Goal: Task Accomplishment & Management: Manage account settings

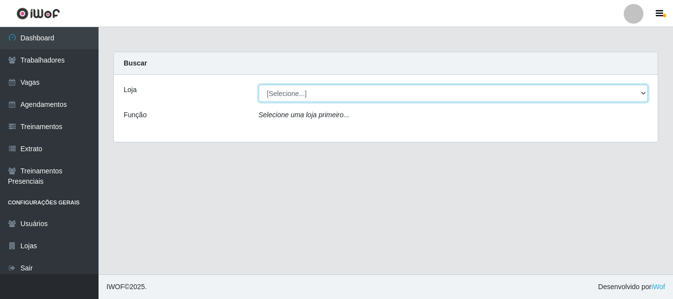
click at [441, 94] on select "[Selecione...] SuperFácil Atacado - [PERSON_NAME]" at bounding box center [454, 93] width 390 height 17
click at [322, 96] on select "[Selecione...] SuperFácil Atacado - [PERSON_NAME]" at bounding box center [454, 93] width 390 height 17
select select "399"
click at [259, 85] on select "[Selecione...] SuperFácil Atacado - [PERSON_NAME]" at bounding box center [454, 93] width 390 height 17
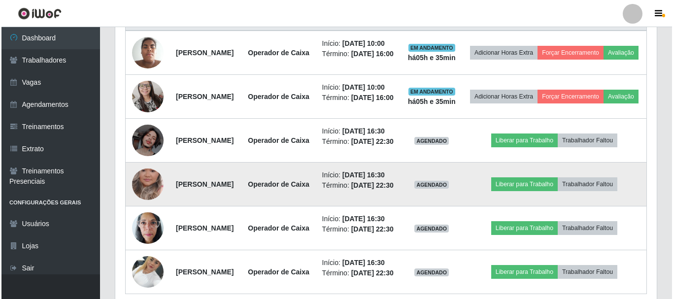
scroll to position [402, 0]
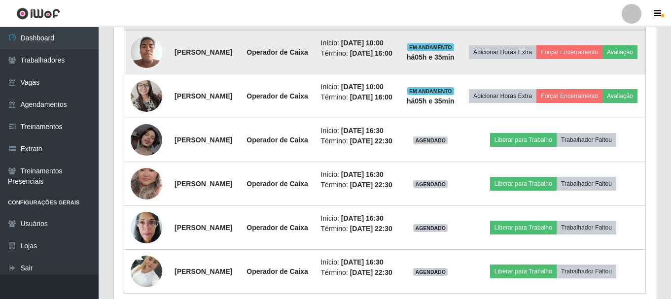
click at [144, 64] on img at bounding box center [147, 52] width 32 height 42
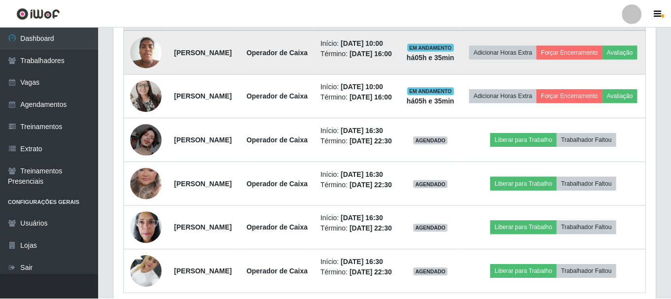
scroll to position [204, 537]
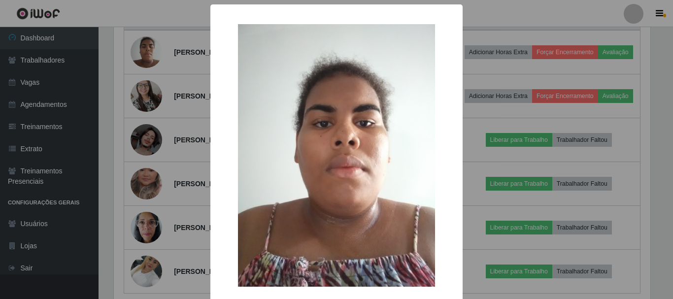
click at [504, 109] on div "× OK Cancel" at bounding box center [336, 149] width 673 height 299
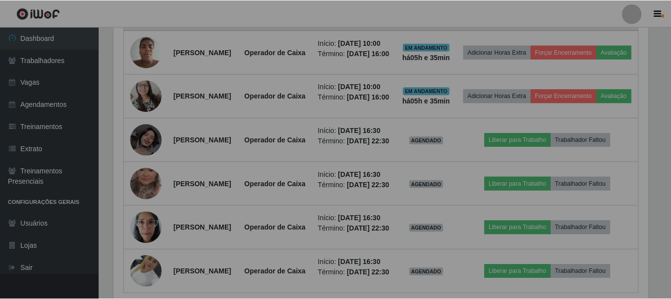
scroll to position [204, 542]
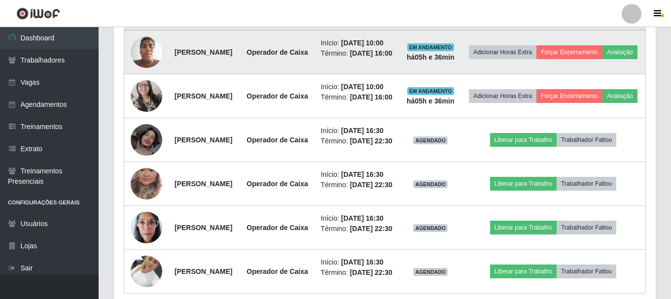
click at [150, 66] on img at bounding box center [147, 52] width 32 height 42
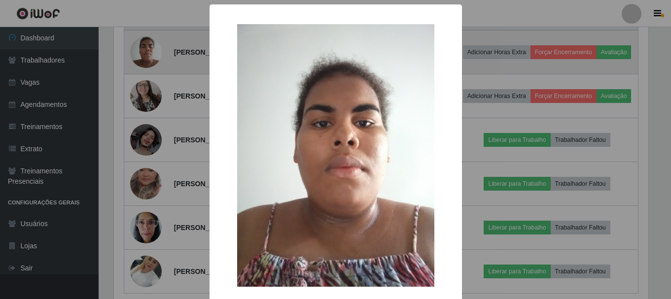
scroll to position [204, 537]
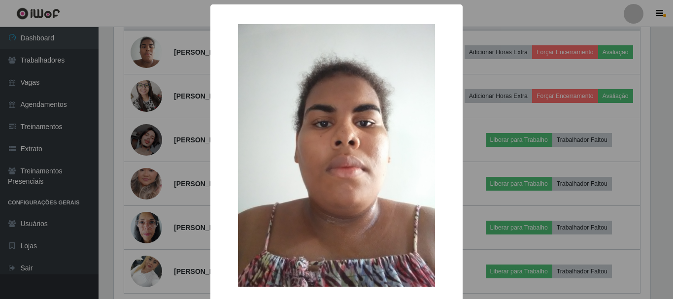
click at [525, 120] on div "× OK Cancel" at bounding box center [336, 149] width 673 height 299
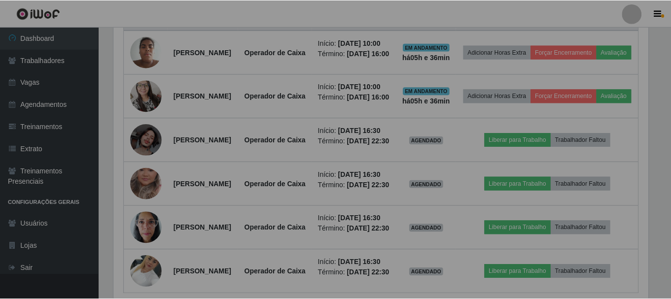
scroll to position [204, 542]
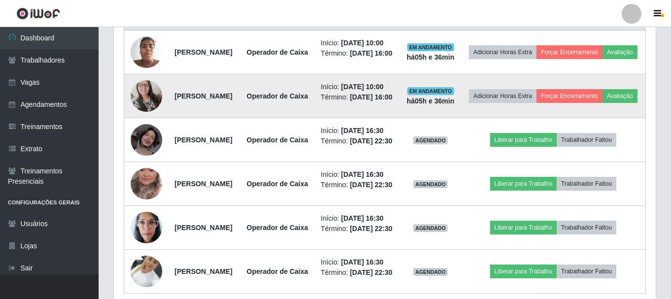
click at [144, 117] on img at bounding box center [147, 96] width 32 height 42
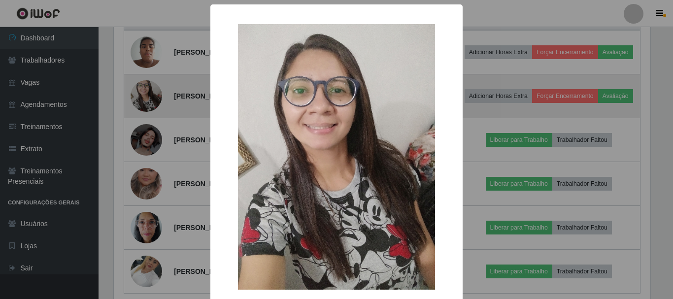
click at [144, 126] on div "× OK Cancel" at bounding box center [336, 149] width 673 height 299
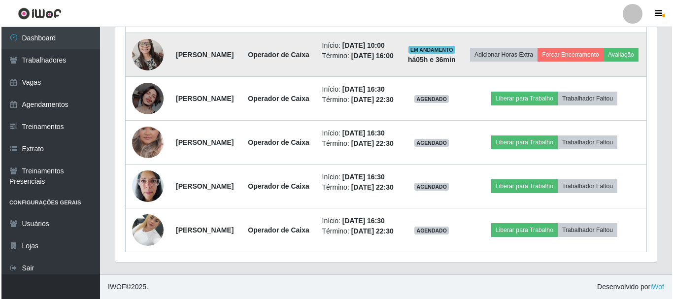
scroll to position [500, 0]
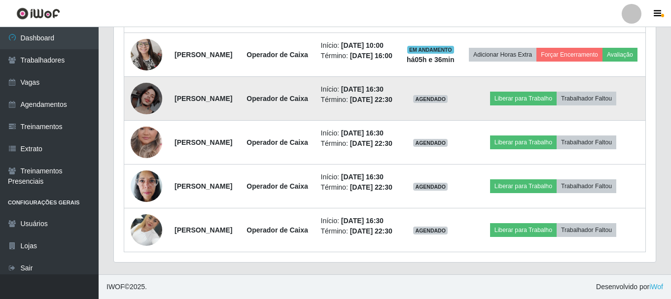
click at [149, 98] on img at bounding box center [147, 99] width 32 height 32
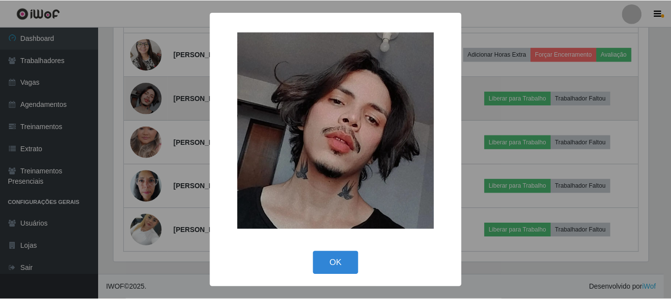
scroll to position [204, 537]
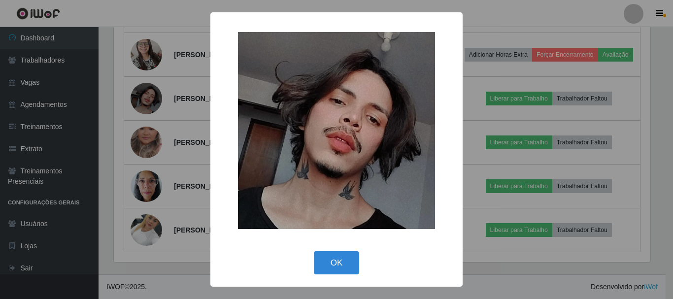
click at [189, 133] on div "× OK Cancel" at bounding box center [336, 149] width 673 height 299
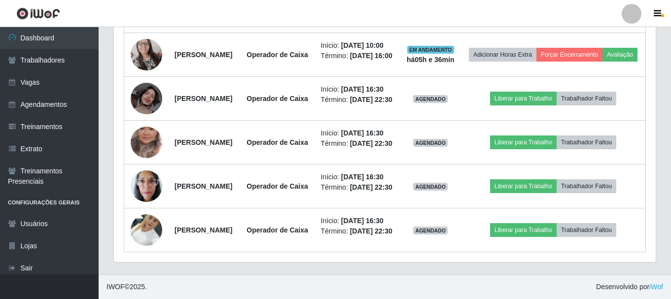
scroll to position [204, 542]
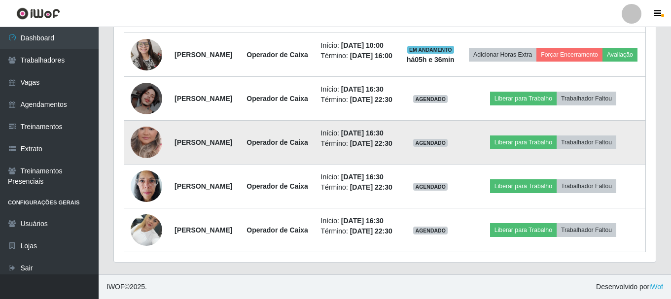
click at [148, 155] on img at bounding box center [147, 142] width 32 height 56
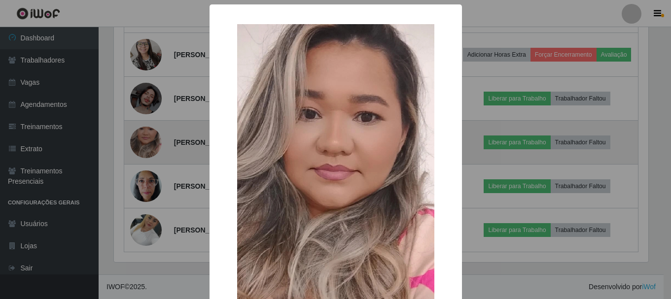
scroll to position [204, 537]
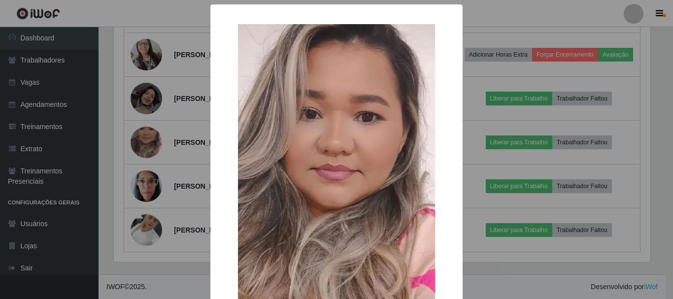
click at [197, 143] on div "× OK Cancel" at bounding box center [336, 149] width 673 height 299
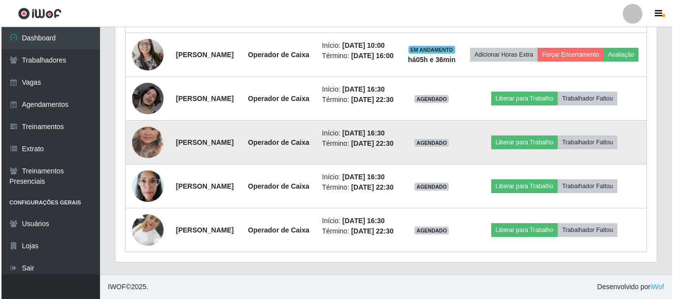
scroll to position [549, 0]
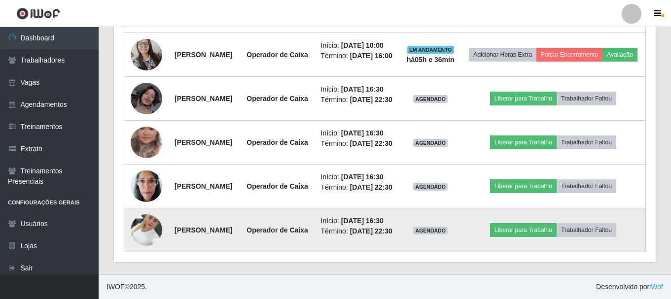
click at [153, 223] on img at bounding box center [147, 230] width 32 height 42
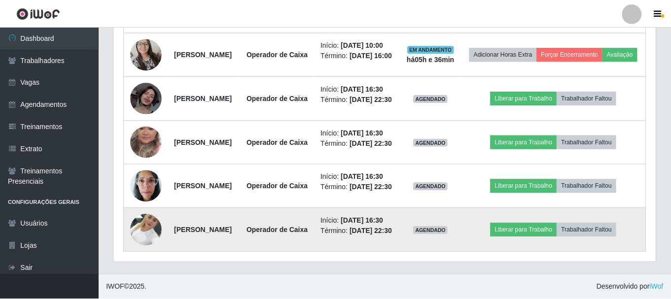
scroll to position [204, 537]
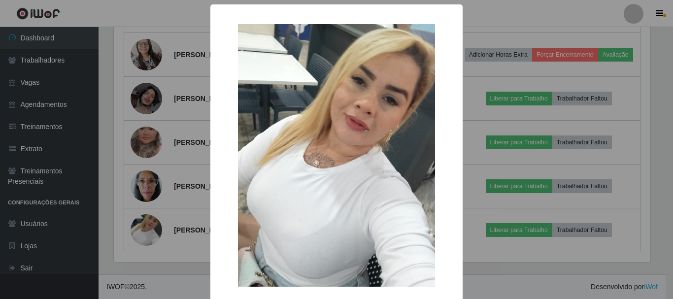
click at [177, 193] on div "× OK Cancel" at bounding box center [336, 149] width 673 height 299
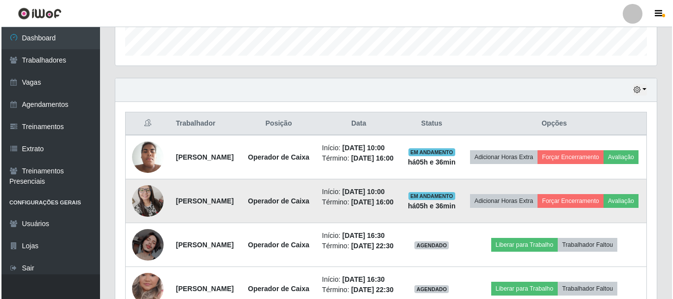
scroll to position [254, 0]
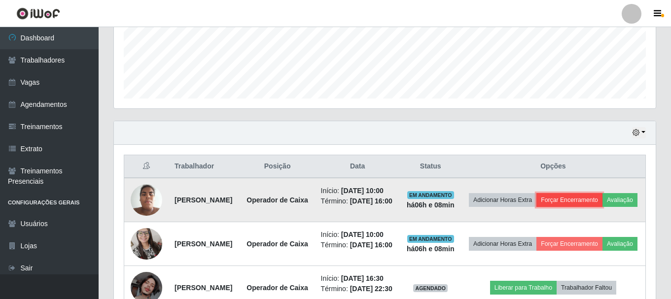
click at [602, 201] on button "Forçar Encerramento" at bounding box center [569, 200] width 66 height 14
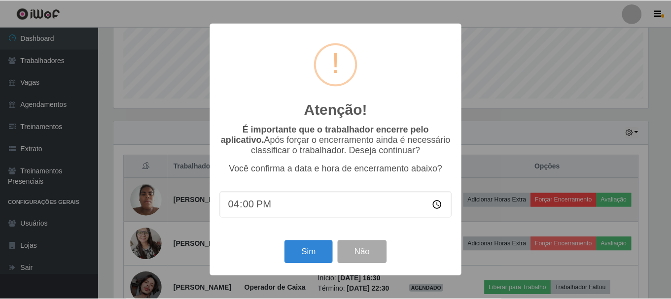
scroll to position [204, 537]
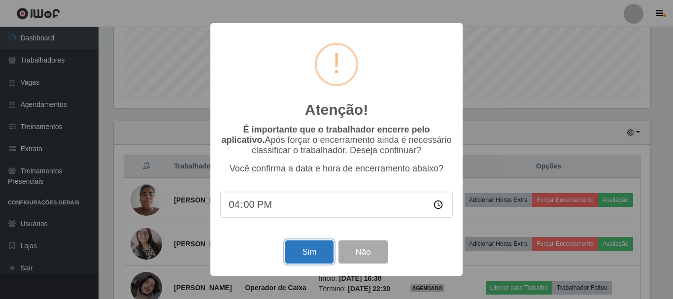
click at [318, 262] on button "Sim" at bounding box center [309, 251] width 48 height 23
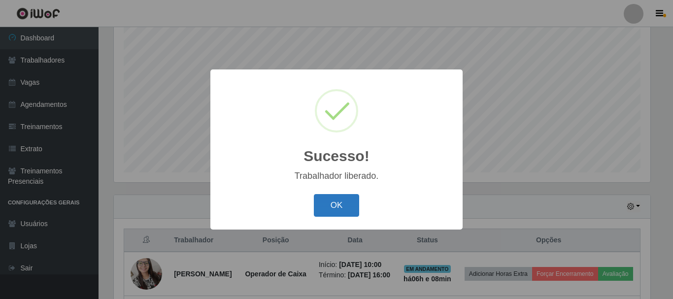
click at [339, 205] on button "OK" at bounding box center [337, 205] width 46 height 23
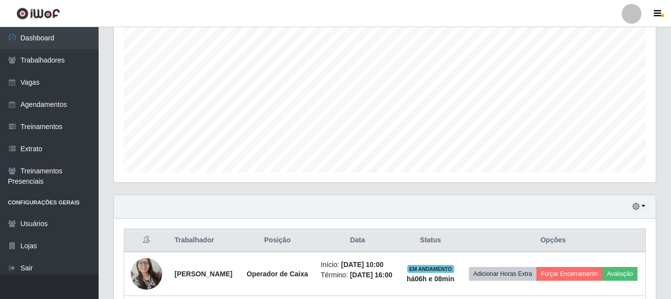
scroll to position [0, 0]
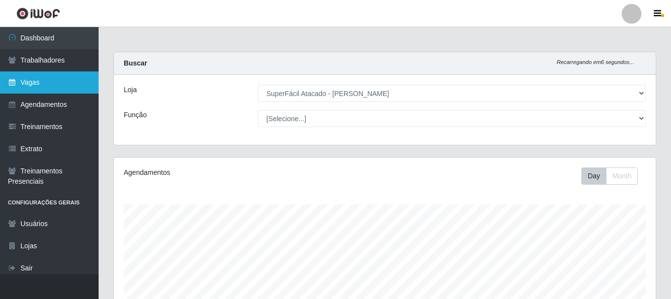
click at [51, 83] on link "Vagas" at bounding box center [49, 82] width 99 height 22
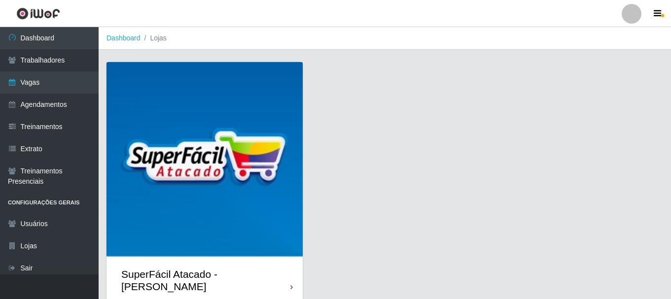
click at [178, 94] on img at bounding box center [204, 160] width 196 height 196
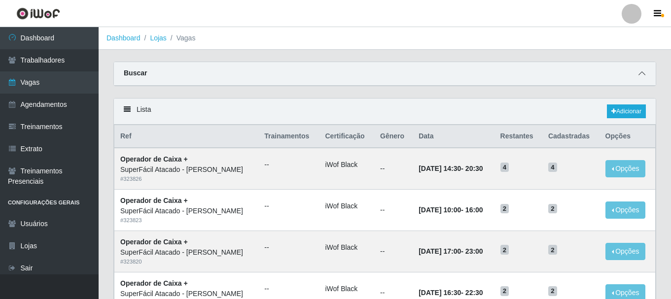
click at [643, 72] on icon at bounding box center [641, 73] width 7 height 7
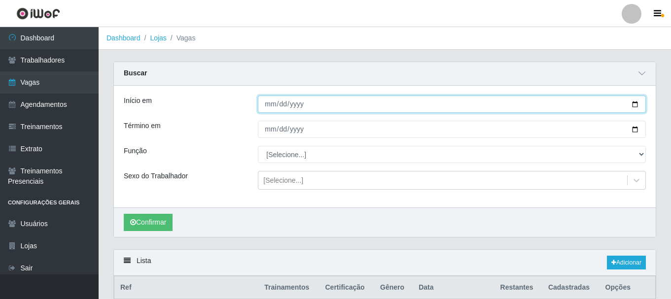
click at [637, 106] on input "Início em" at bounding box center [452, 104] width 388 height 17
type input "[DATE]"
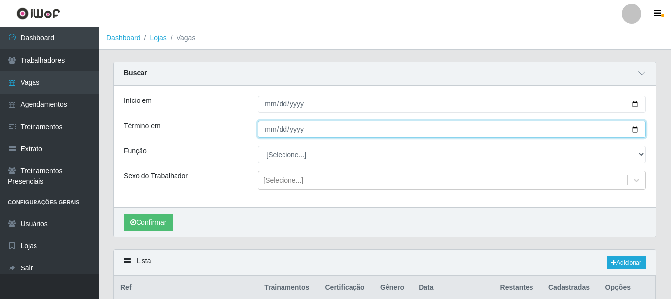
click at [635, 131] on input "Término em" at bounding box center [452, 129] width 388 height 17
type input "[DATE]"
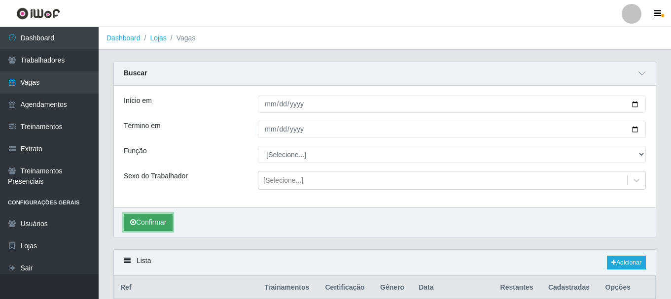
click at [162, 225] on button "Confirmar" at bounding box center [148, 222] width 49 height 17
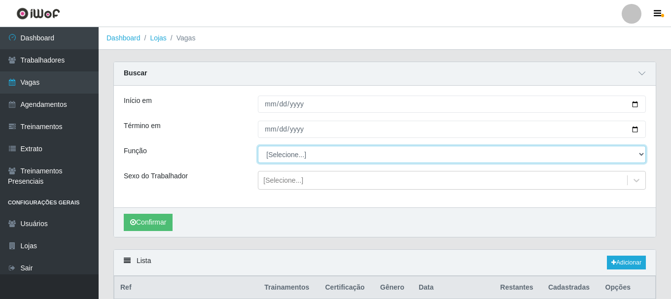
click at [312, 159] on select "[Selecione...] Embalador Embalador + Embalador ++ Operador de Caixa Operador de…" at bounding box center [452, 154] width 388 height 17
click at [310, 157] on select "[Selecione...] Embalador Embalador + Embalador ++ Operador de Caixa Operador de…" at bounding box center [452, 154] width 388 height 17
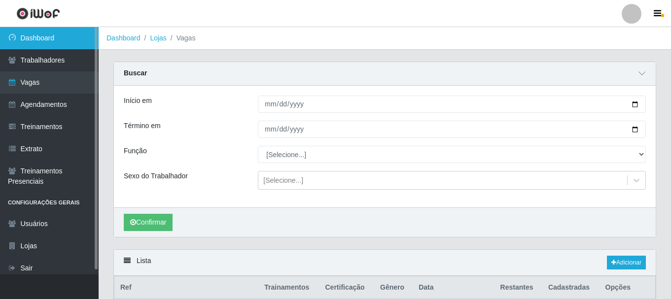
click at [27, 42] on link "Dashboard" at bounding box center [49, 38] width 99 height 22
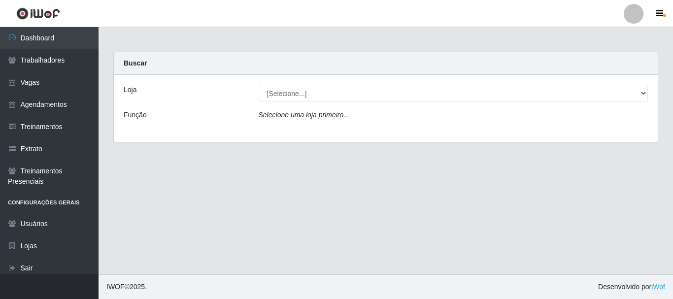
click at [326, 103] on div "Loja [Selecione...] SuperFácil Atacado - [PERSON_NAME] Função Selecione uma loj…" at bounding box center [386, 108] width 544 height 67
click at [327, 117] on icon "Selecione uma loja primeiro..." at bounding box center [304, 115] width 91 height 8
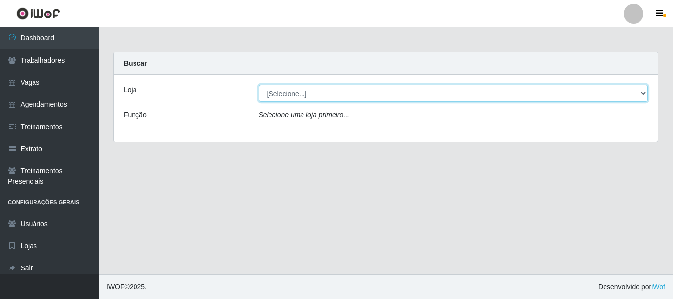
click at [335, 86] on select "[Selecione...] SuperFácil Atacado - [PERSON_NAME]" at bounding box center [454, 93] width 390 height 17
select select "399"
click at [259, 85] on select "[Selecione...] SuperFácil Atacado - [PERSON_NAME]" at bounding box center [454, 93] width 390 height 17
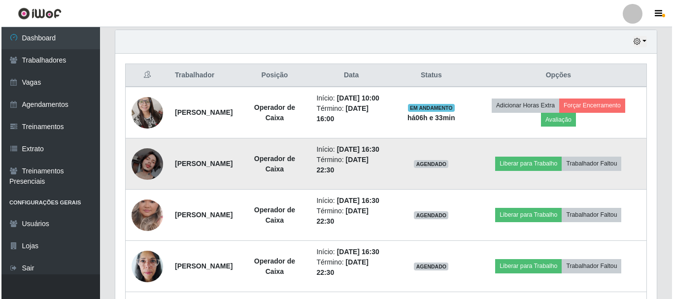
scroll to position [296, 0]
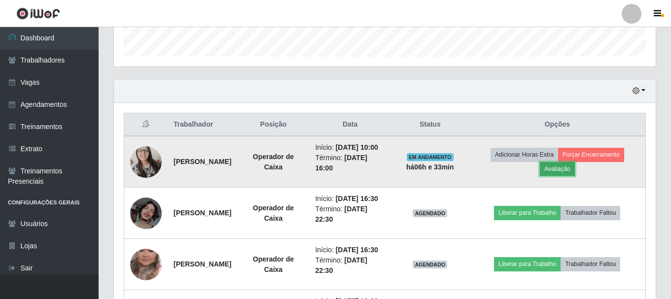
click at [575, 175] on button "Avaliação" at bounding box center [557, 169] width 35 height 14
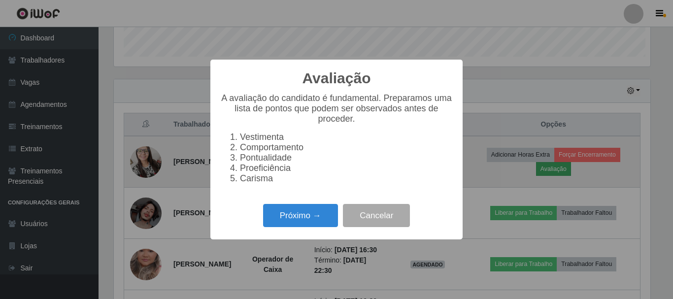
scroll to position [204, 537]
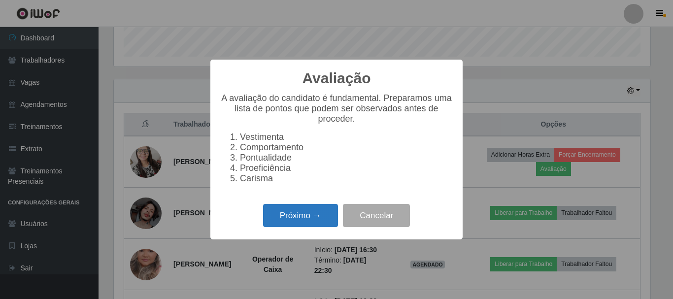
click at [310, 221] on button "Próximo →" at bounding box center [300, 215] width 75 height 23
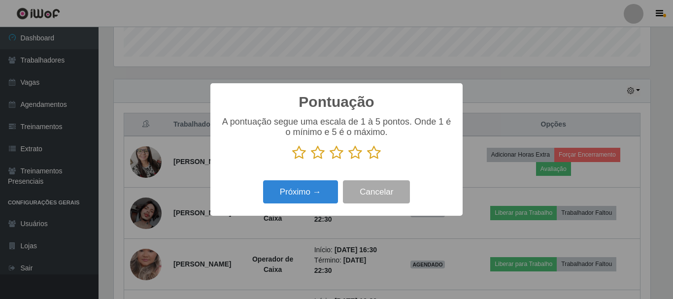
scroll to position [492527, 492195]
click at [368, 155] on icon at bounding box center [374, 152] width 14 height 15
click at [367, 160] on input "radio" at bounding box center [367, 160] width 0 height 0
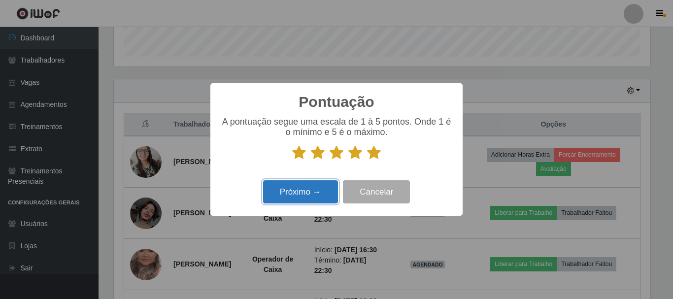
click at [314, 195] on button "Próximo →" at bounding box center [300, 191] width 75 height 23
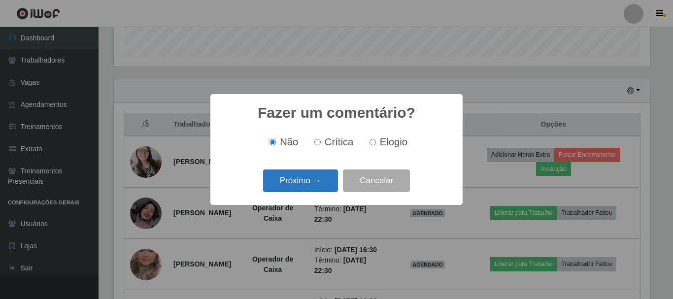
click at [311, 180] on button "Próximo →" at bounding box center [300, 180] width 75 height 23
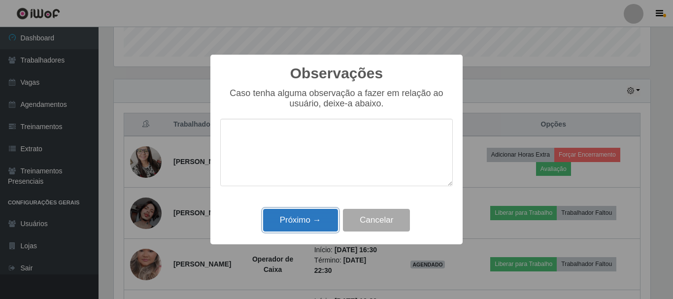
click at [301, 217] on button "Próximo →" at bounding box center [300, 220] width 75 height 23
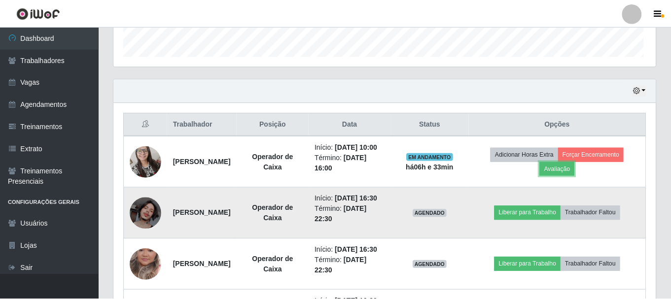
scroll to position [204, 542]
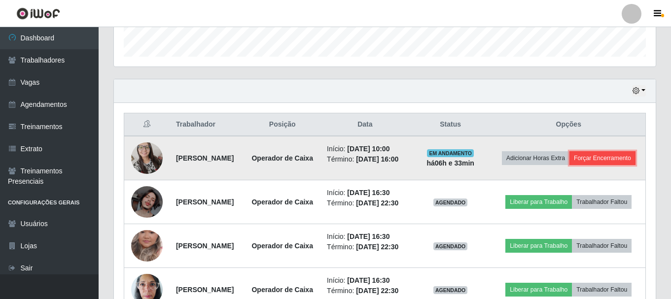
click at [590, 165] on button "Forçar Encerramento" at bounding box center [602, 158] width 66 height 14
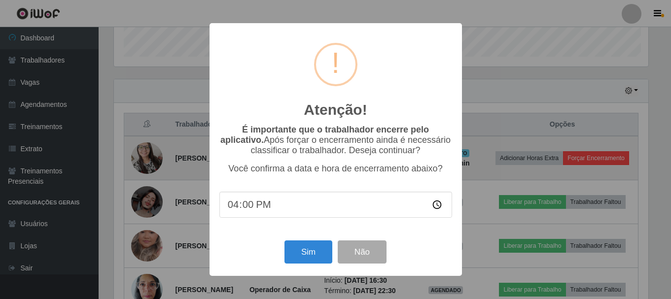
scroll to position [204, 537]
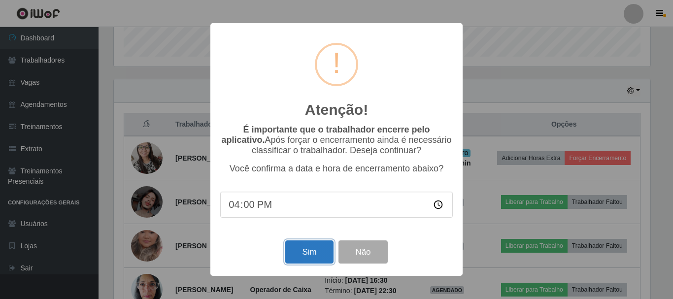
click at [305, 252] on button "Sim" at bounding box center [309, 251] width 48 height 23
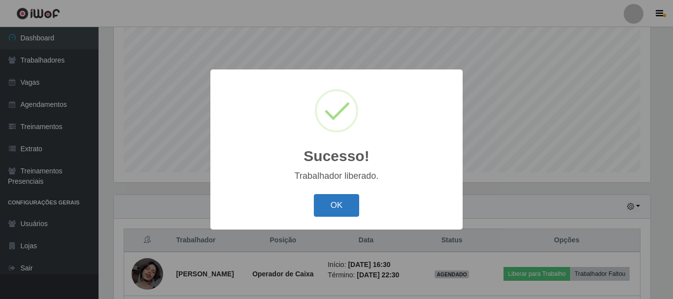
click at [327, 209] on button "OK" at bounding box center [337, 205] width 46 height 23
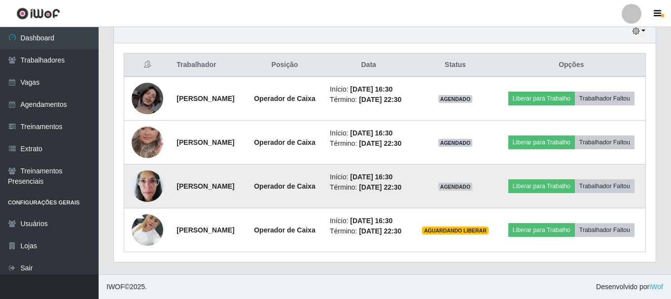
scroll to position [377, 0]
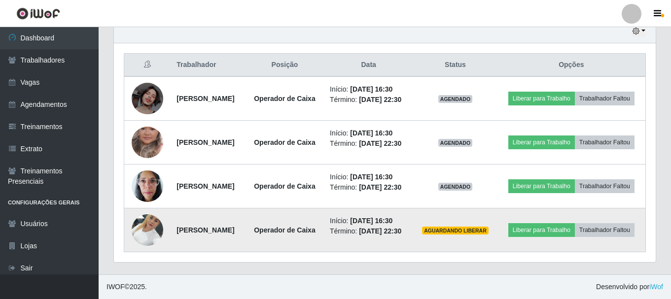
click at [157, 225] on img at bounding box center [148, 230] width 32 height 42
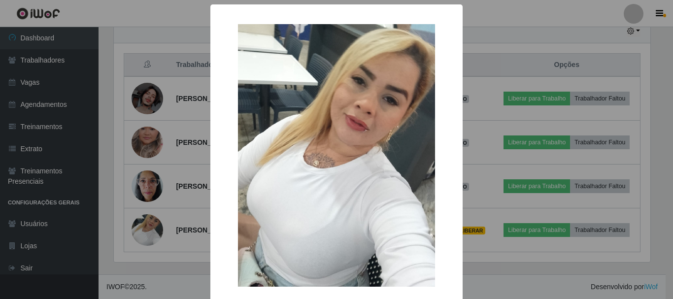
click at [147, 234] on div "× OK Cancel" at bounding box center [336, 149] width 673 height 299
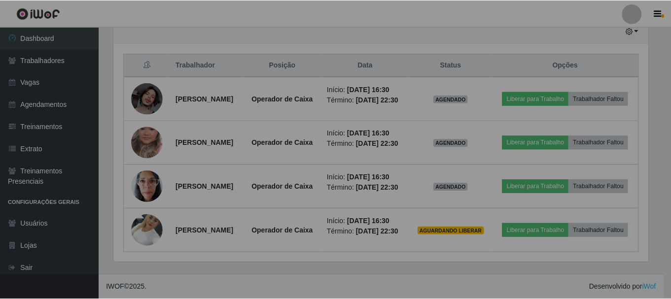
scroll to position [204, 542]
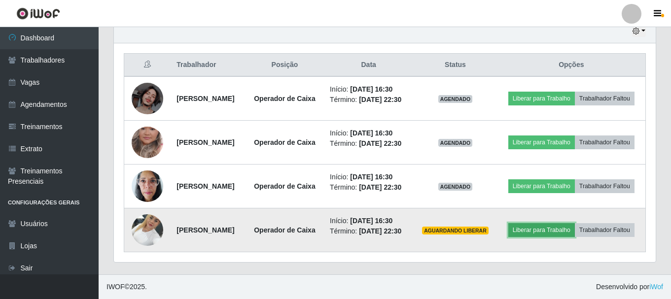
click at [574, 226] on button "Liberar para Trabalho" at bounding box center [541, 230] width 67 height 14
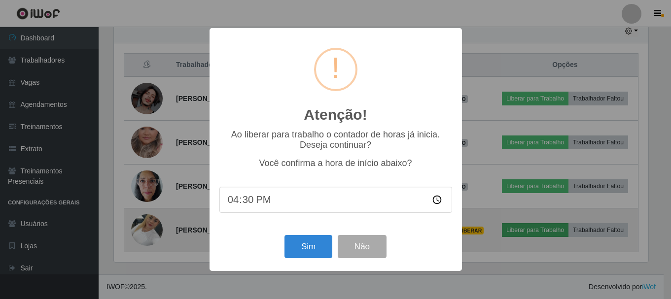
scroll to position [204, 537]
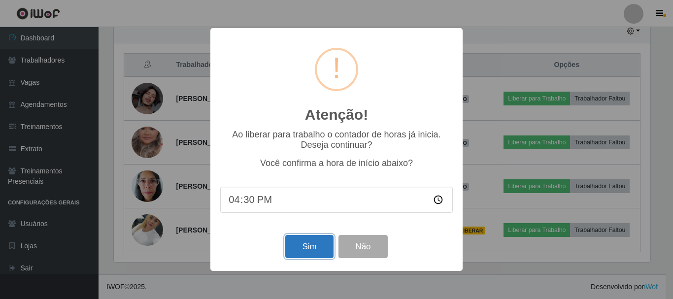
click at [295, 255] on button "Sim" at bounding box center [309, 246] width 48 height 23
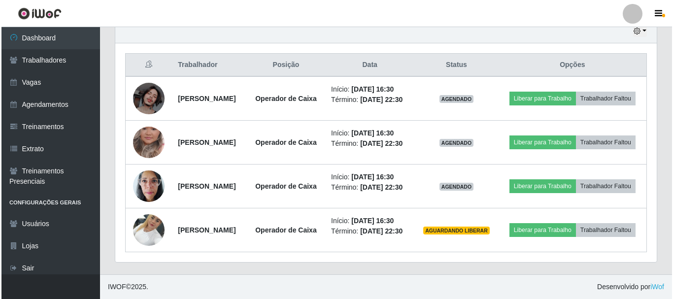
scroll to position [0, 0]
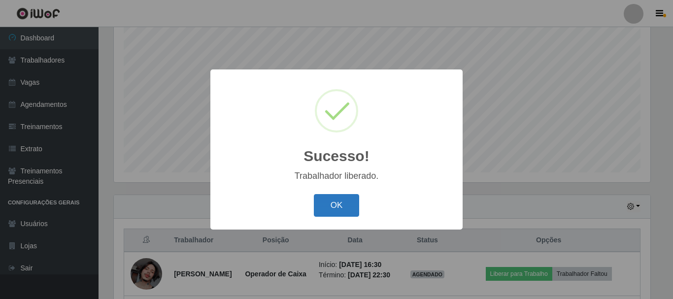
click at [351, 207] on button "OK" at bounding box center [337, 205] width 46 height 23
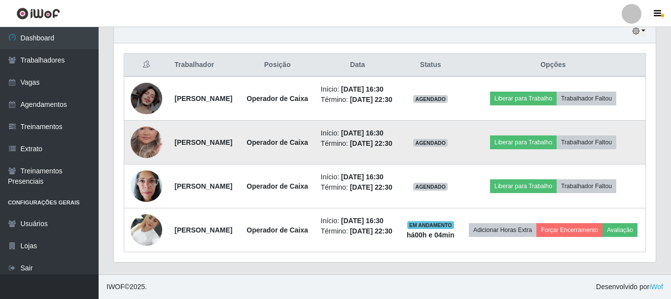
click at [213, 121] on td "[PERSON_NAME]" at bounding box center [204, 143] width 71 height 44
click at [153, 114] on img at bounding box center [147, 142] width 32 height 56
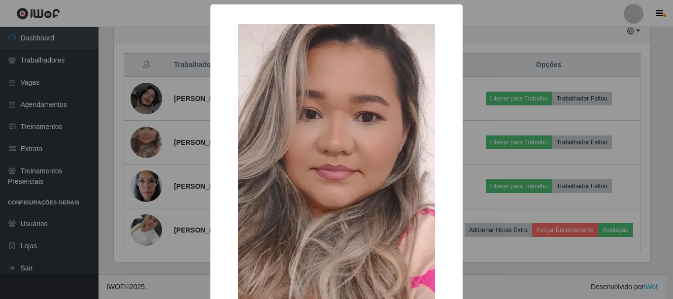
click at [422, 95] on img at bounding box center [336, 199] width 197 height 350
click at [195, 123] on div "× OK Cancel" at bounding box center [336, 149] width 673 height 299
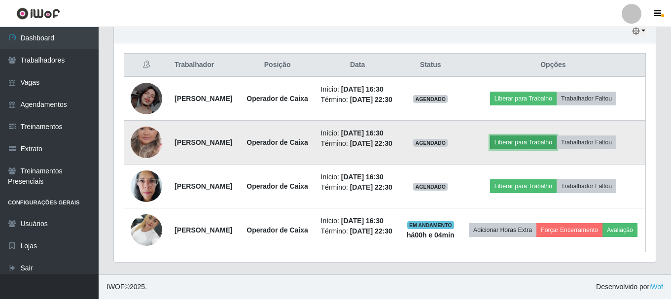
click at [519, 136] on button "Liberar para Trabalho" at bounding box center [523, 143] width 67 height 14
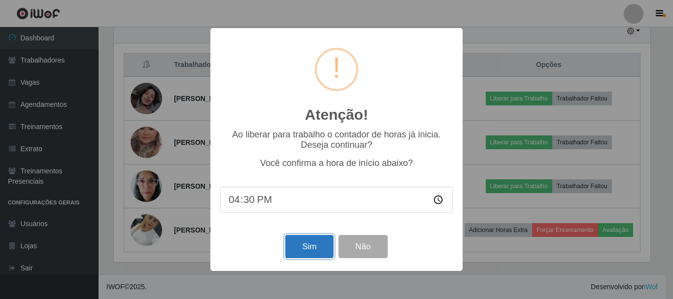
click at [321, 249] on button "Sim" at bounding box center [309, 246] width 48 height 23
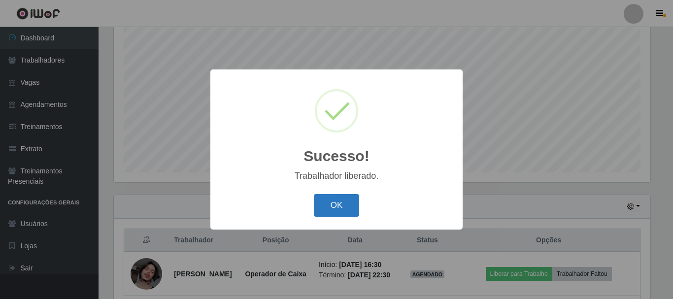
click at [337, 209] on button "OK" at bounding box center [337, 205] width 46 height 23
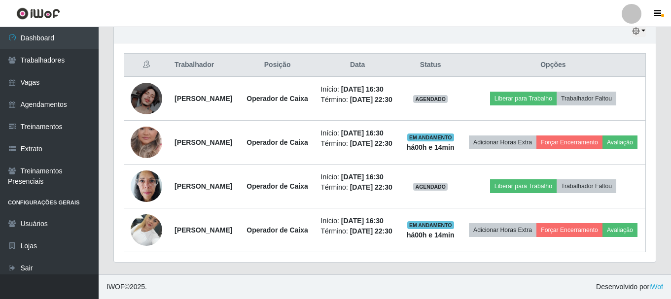
scroll to position [377, 0]
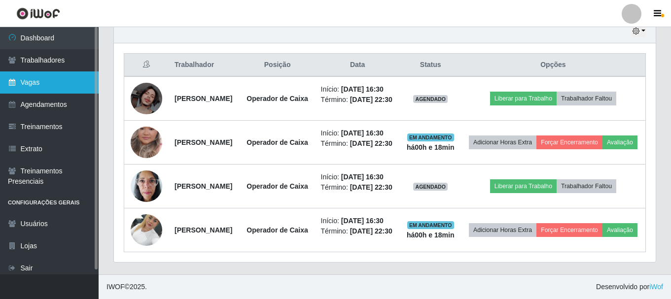
click at [33, 85] on link "Vagas" at bounding box center [49, 82] width 99 height 22
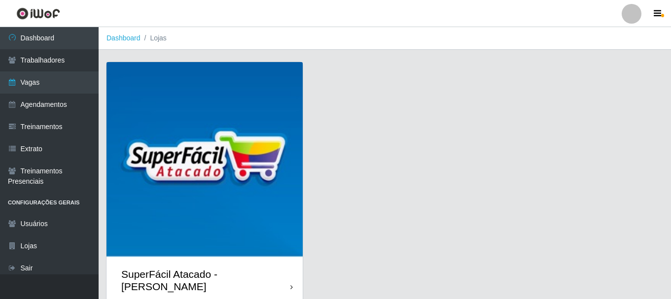
click at [194, 106] on img at bounding box center [204, 160] width 196 height 196
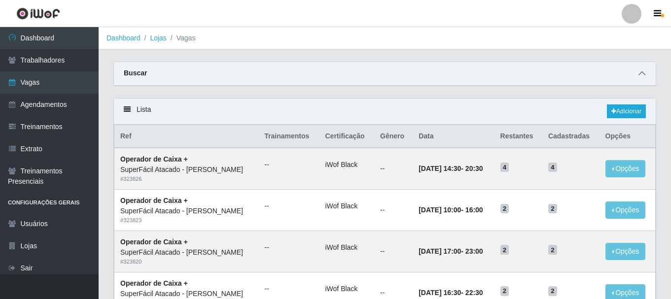
click at [645, 78] on span at bounding box center [642, 73] width 12 height 11
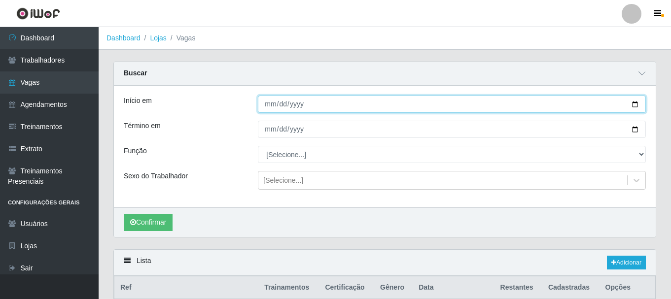
click at [635, 106] on input "Início em" at bounding box center [452, 104] width 388 height 17
type input "[DATE]"
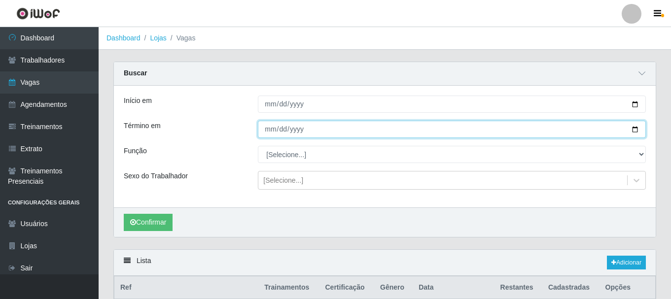
click at [635, 132] on input "Término em" at bounding box center [452, 129] width 388 height 17
type input "[DATE]"
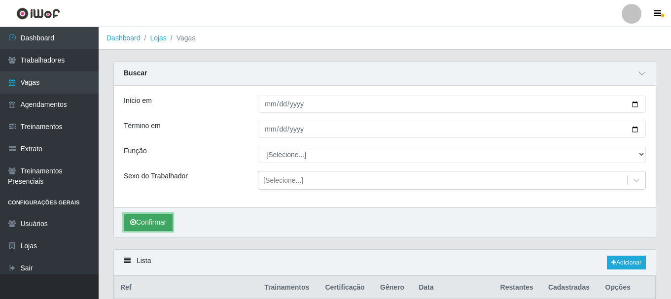
click at [151, 225] on button "Confirmar" at bounding box center [148, 222] width 49 height 17
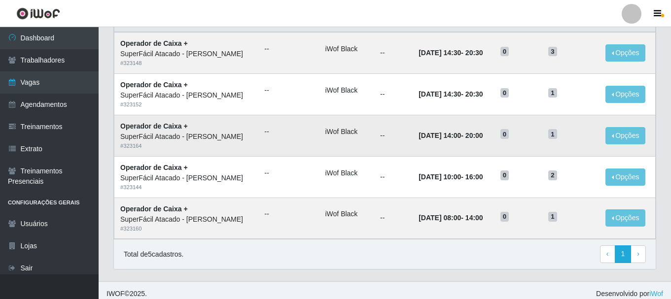
scroll to position [274, 0]
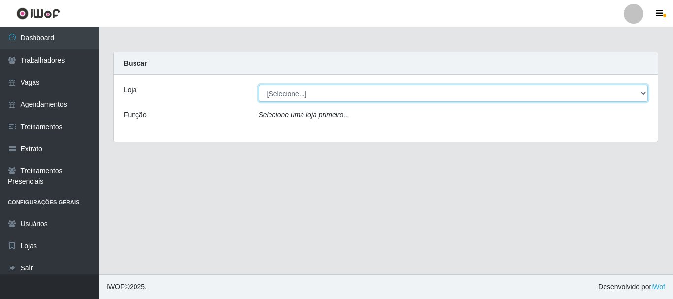
click at [433, 100] on select "[Selecione...] SuperFácil Atacado - [PERSON_NAME]" at bounding box center [454, 93] width 390 height 17
select select "399"
click at [259, 85] on select "[Selecione...] SuperFácil Atacado - [PERSON_NAME]" at bounding box center [454, 93] width 390 height 17
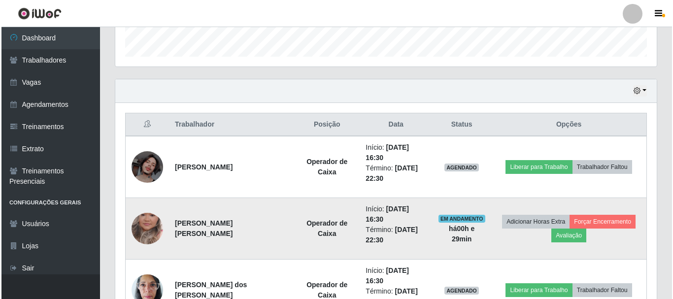
scroll to position [345, 0]
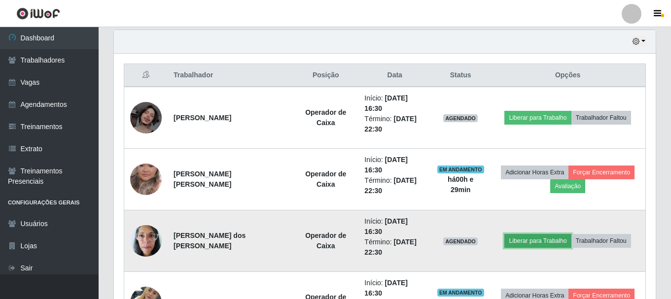
click at [554, 238] on button "Liberar para Trabalho" at bounding box center [537, 241] width 67 height 14
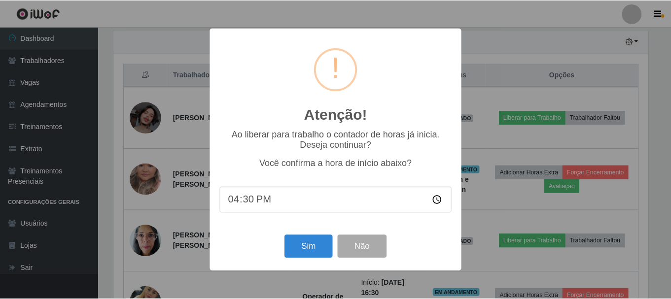
scroll to position [204, 537]
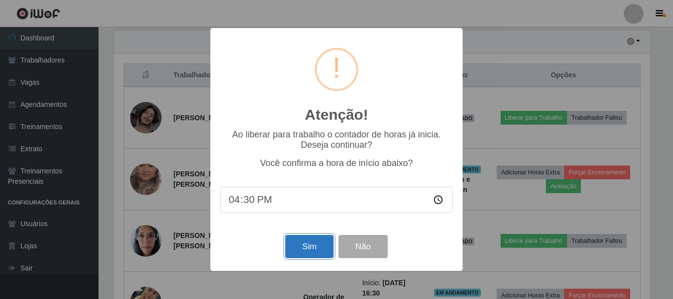
click at [313, 248] on button "Sim" at bounding box center [309, 246] width 48 height 23
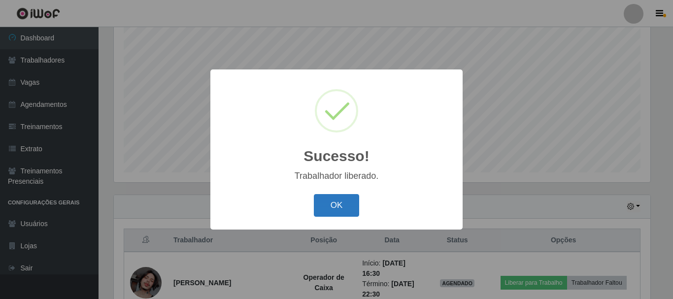
click at [335, 208] on button "OK" at bounding box center [337, 205] width 46 height 23
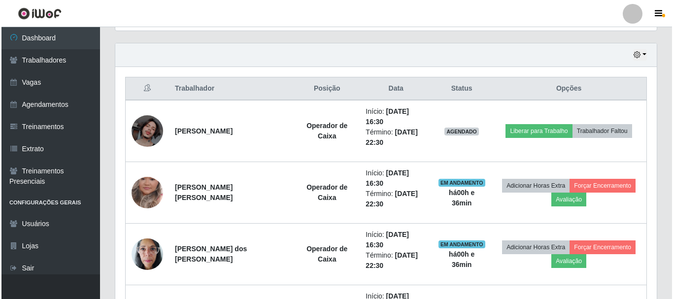
scroll to position [328, 0]
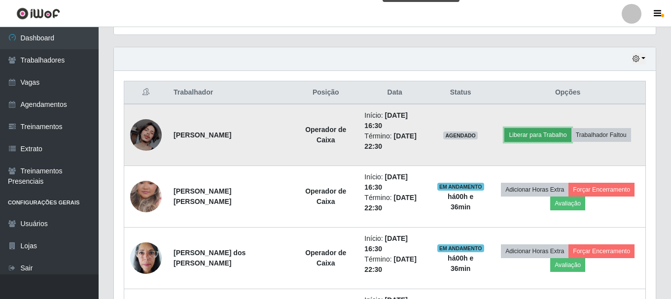
click at [540, 133] on button "Liberar para Trabalho" at bounding box center [537, 135] width 67 height 14
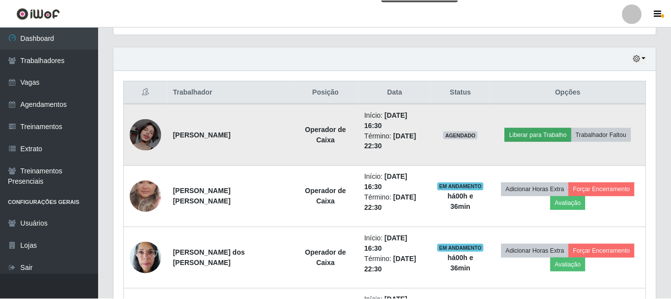
scroll to position [204, 537]
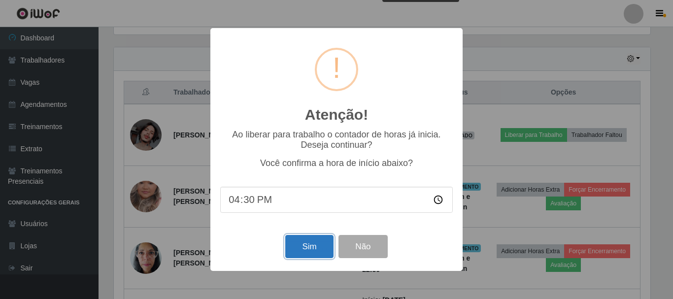
click at [304, 250] on button "Sim" at bounding box center [309, 246] width 48 height 23
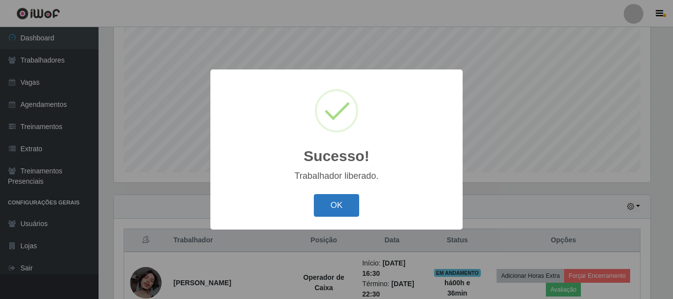
click at [342, 209] on button "OK" at bounding box center [337, 205] width 46 height 23
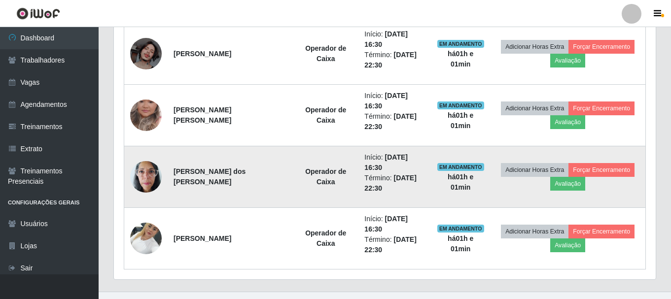
scroll to position [426, 0]
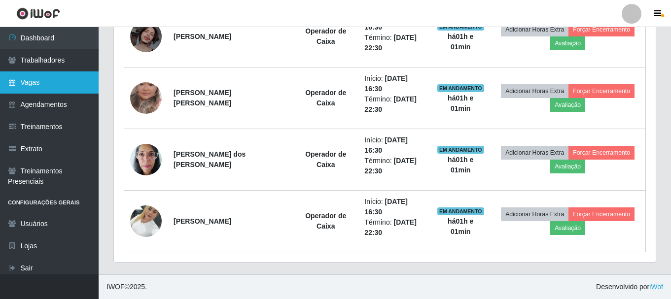
click at [20, 83] on link "Vagas" at bounding box center [49, 82] width 99 height 22
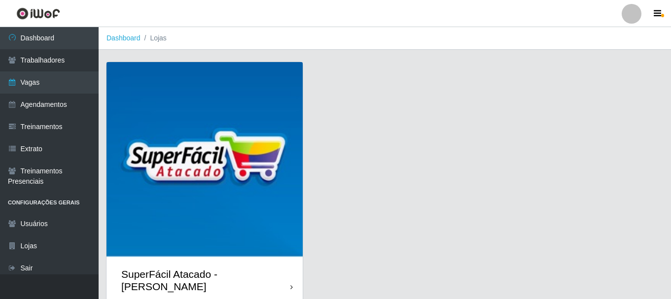
click at [247, 81] on img at bounding box center [204, 160] width 196 height 196
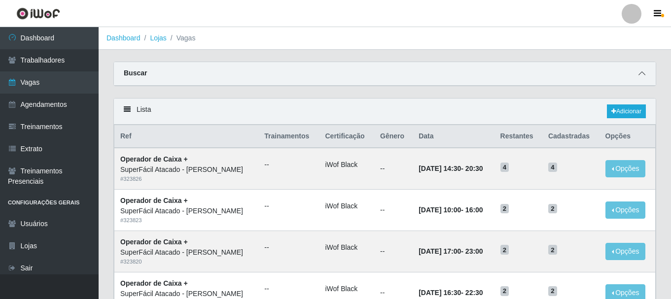
click at [646, 73] on span at bounding box center [642, 73] width 12 height 11
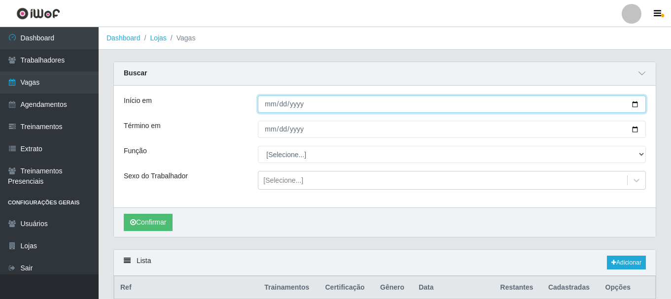
click at [636, 102] on input "Início em" at bounding box center [452, 104] width 388 height 17
type input "2025-08-16"
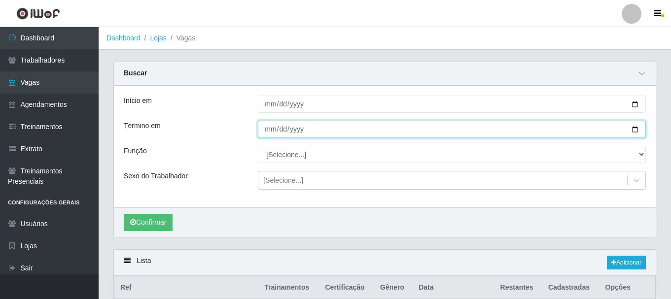
click at [634, 130] on input "Término em" at bounding box center [452, 129] width 388 height 17
type input "2025-08-16"
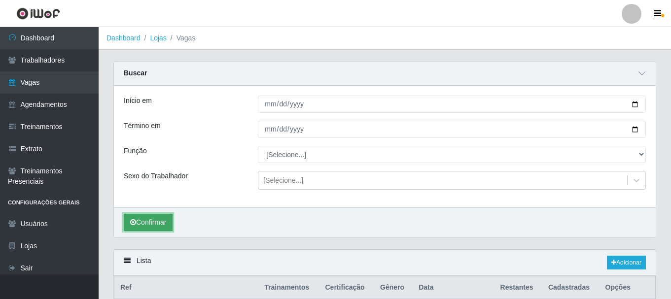
click at [161, 220] on button "Confirmar" at bounding box center [148, 222] width 49 height 17
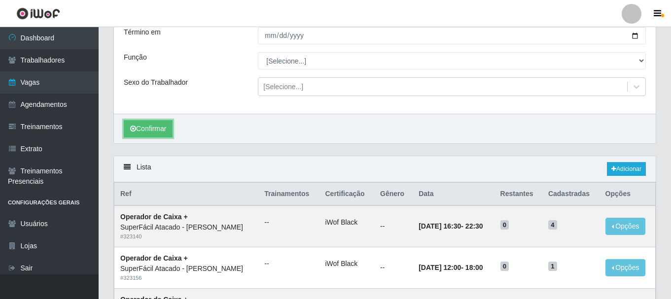
scroll to position [192, 0]
